Goal: Ask a question: Seek information or help from site administrators or community

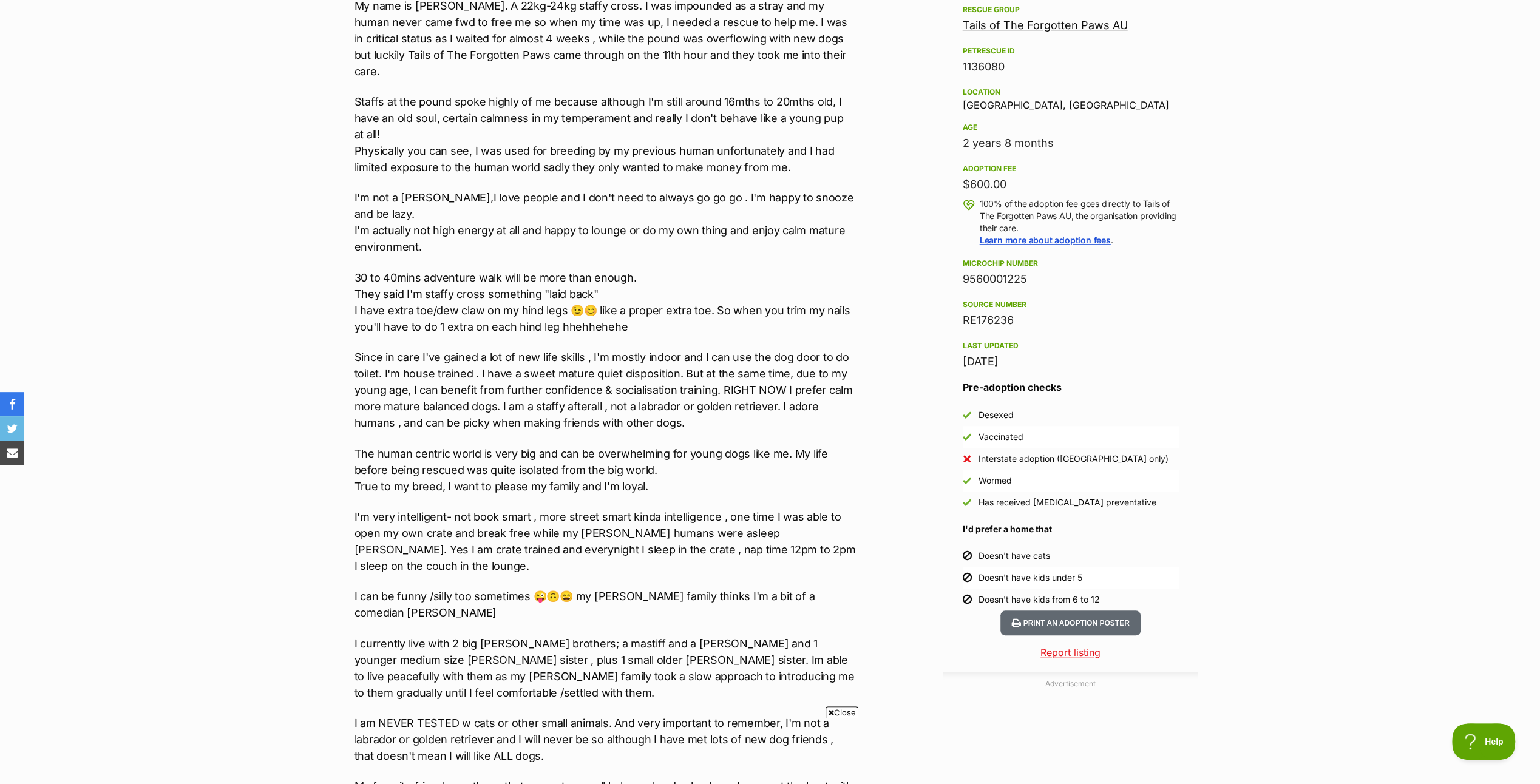
scroll to position [607, 0]
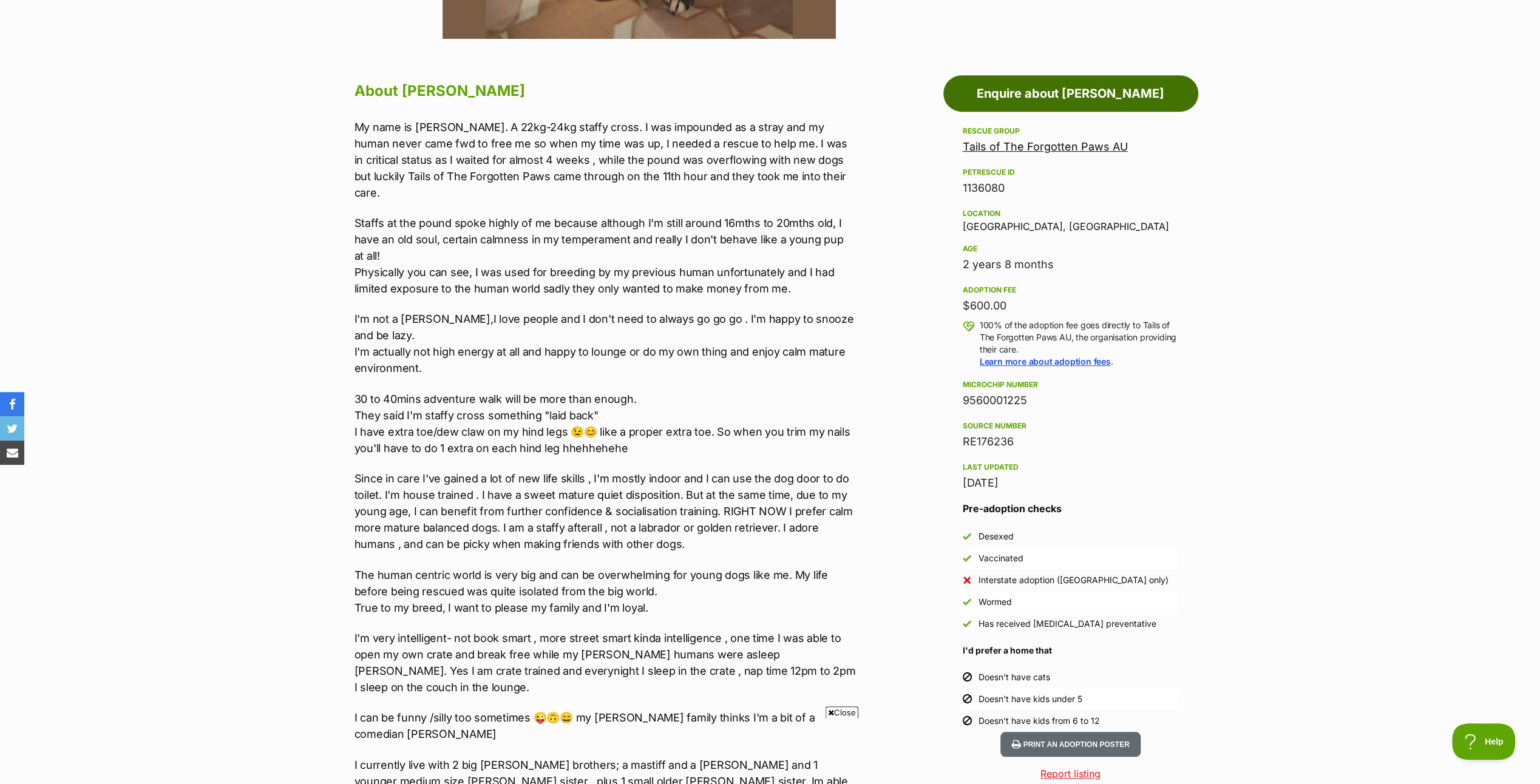
click at [1077, 90] on link "Enquire about [PERSON_NAME]" at bounding box center [1070, 92] width 255 height 36
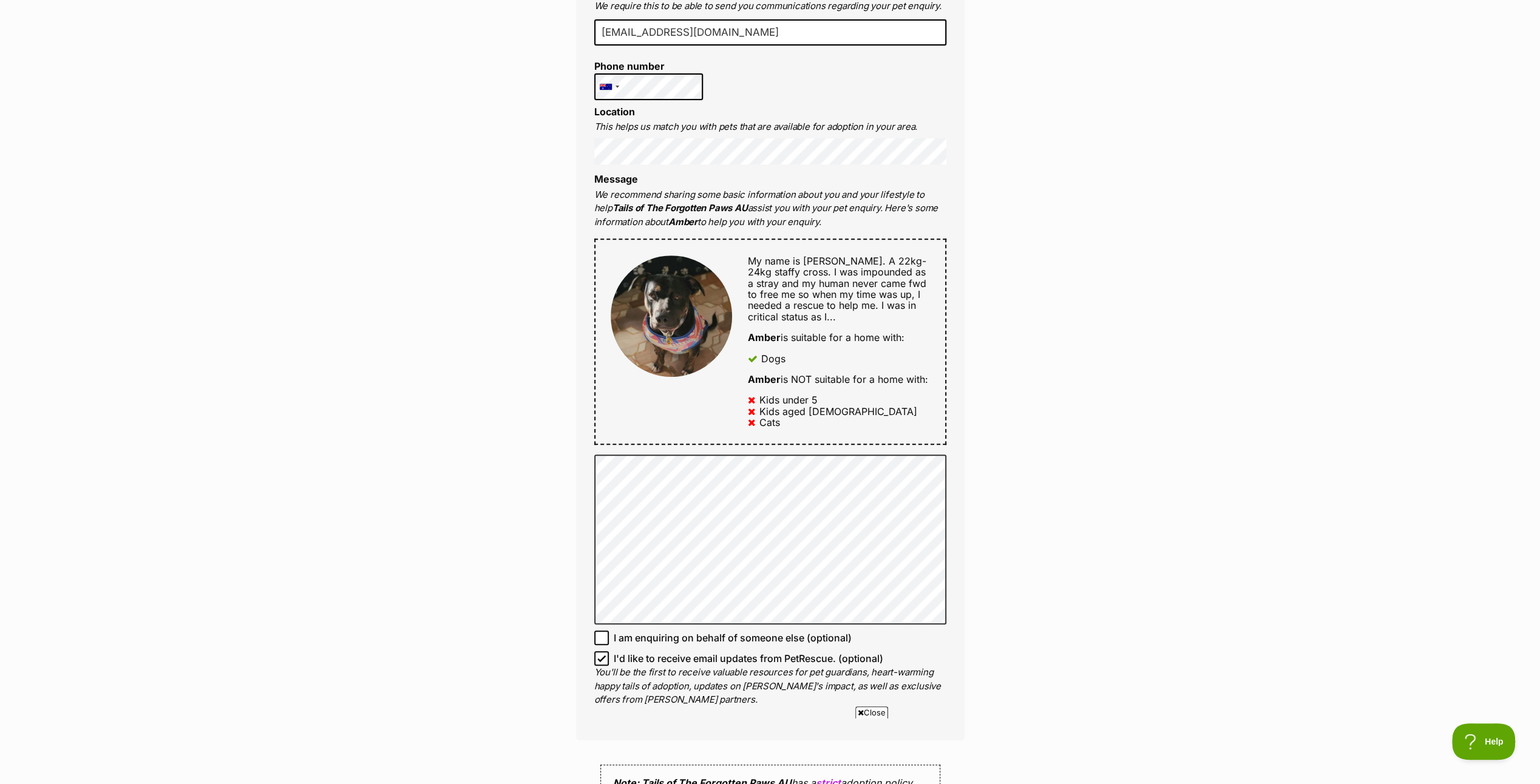
scroll to position [243, 0]
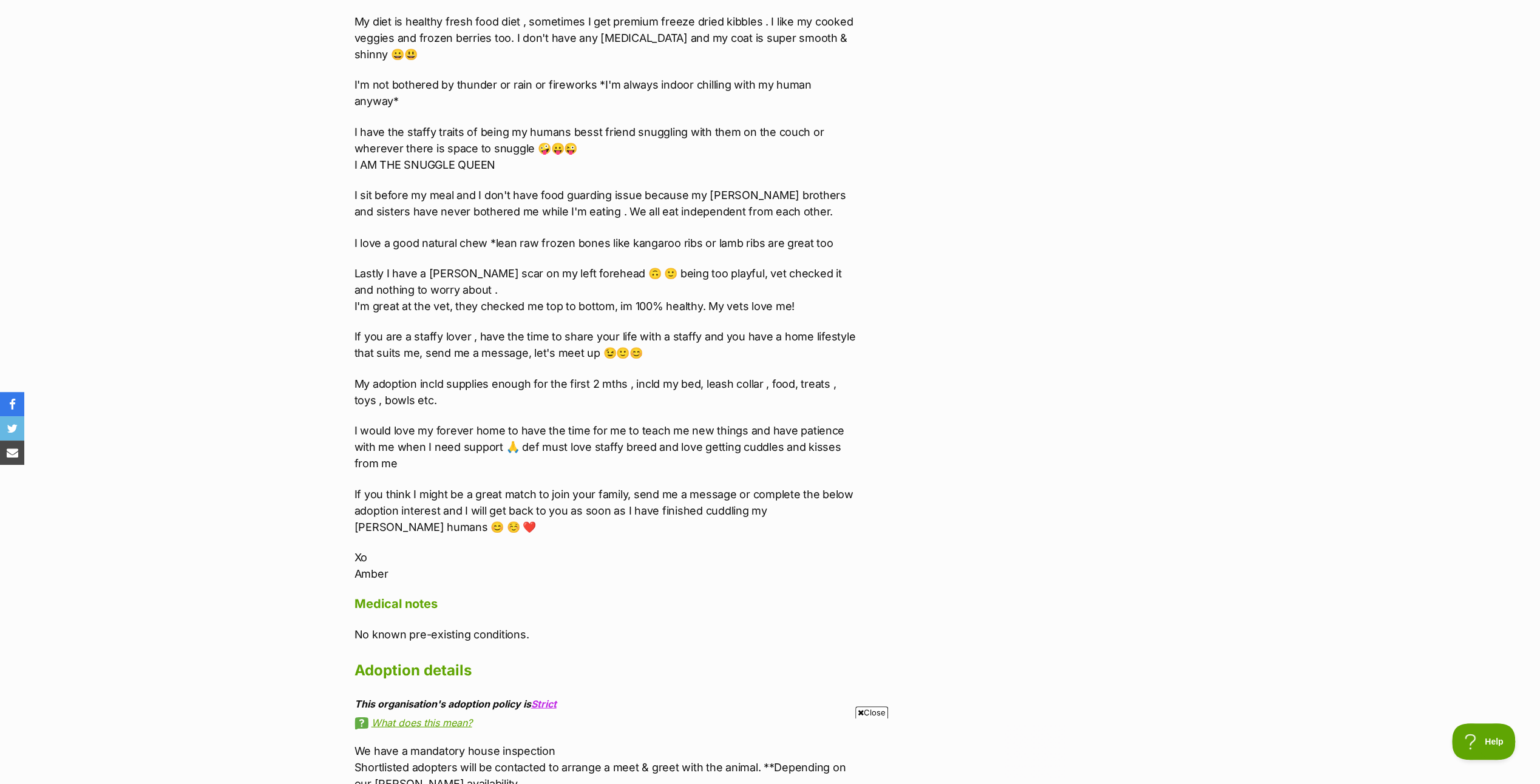
scroll to position [2489, 0]
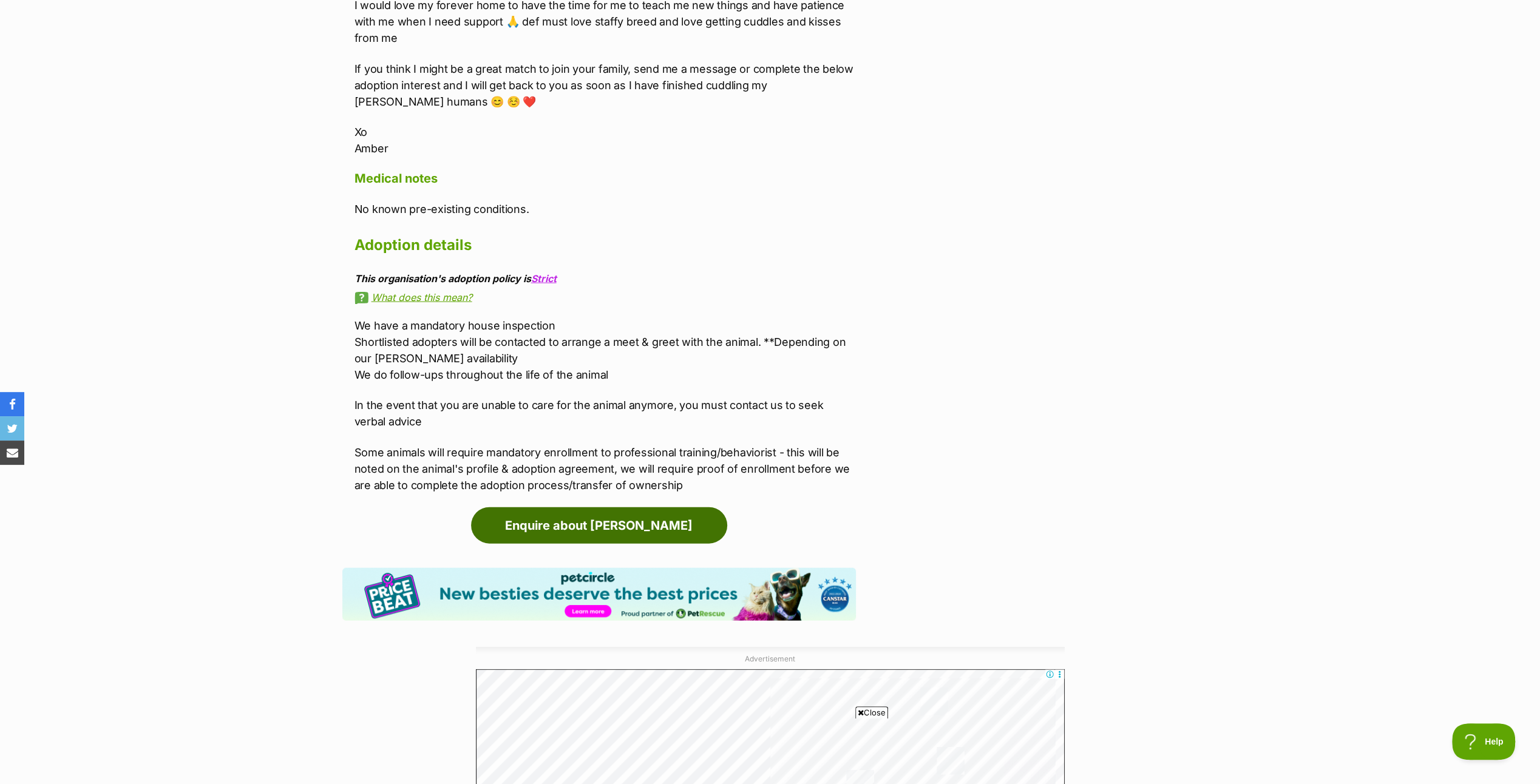
click at [611, 507] on link "Enquire about [PERSON_NAME]" at bounding box center [599, 525] width 256 height 36
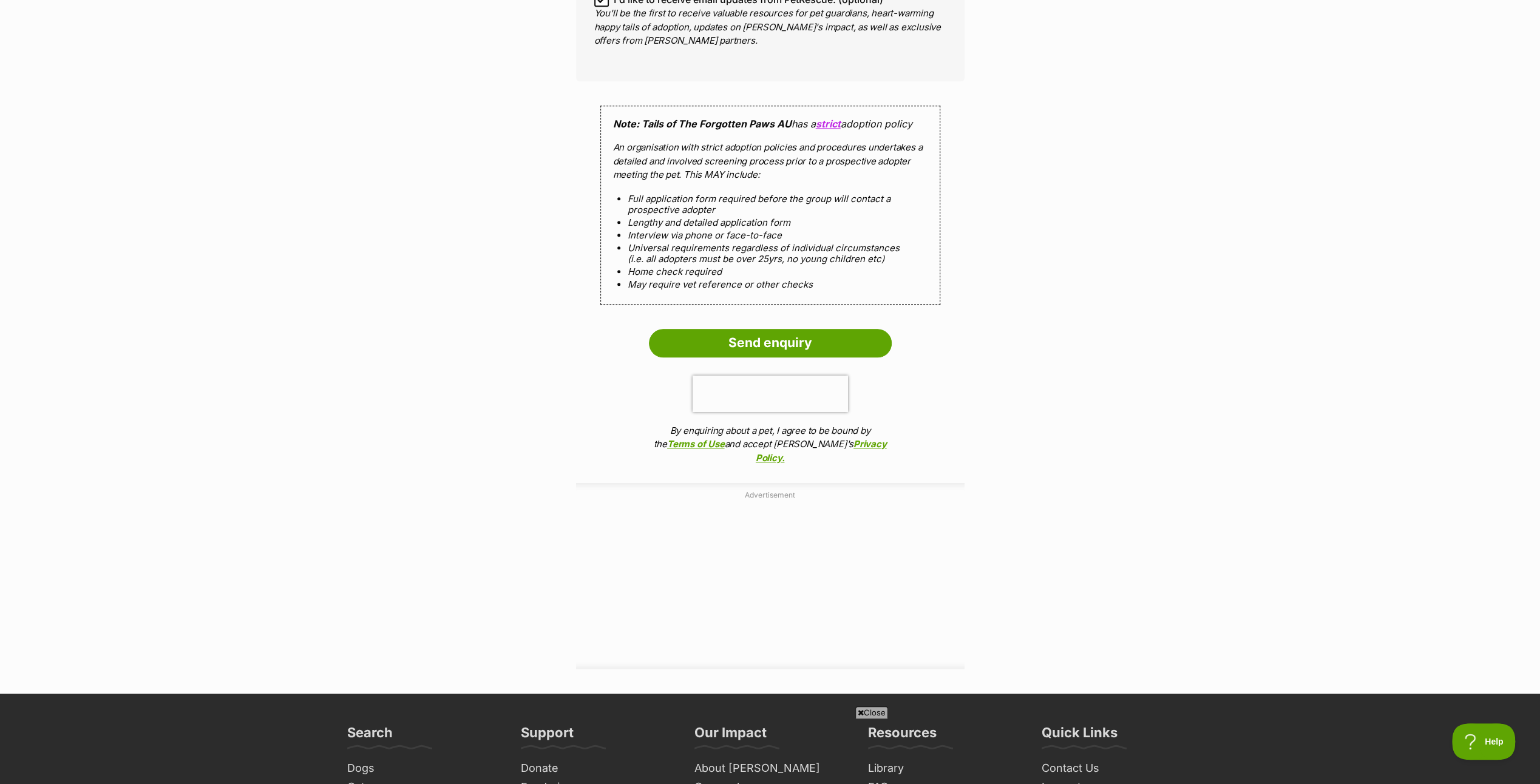
scroll to position [1032, 0]
